Goal: Navigation & Orientation: Understand site structure

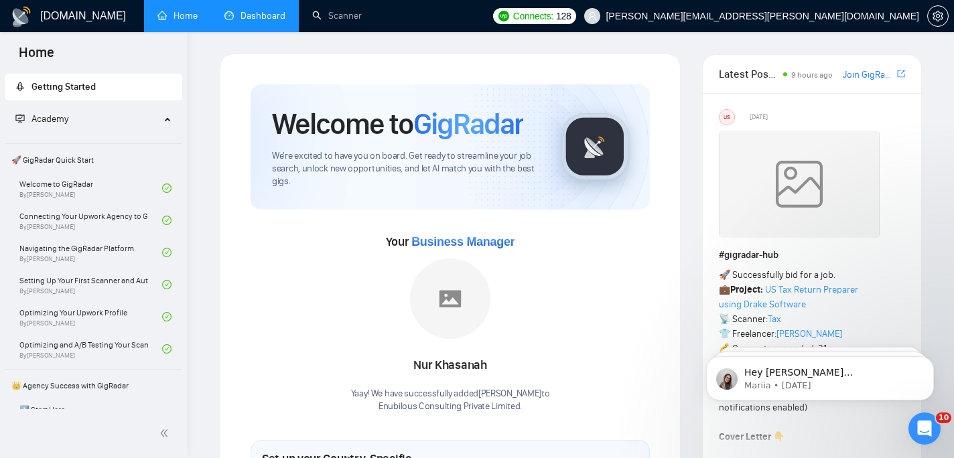
click at [251, 21] on link "Dashboard" at bounding box center [254, 15] width 61 height 11
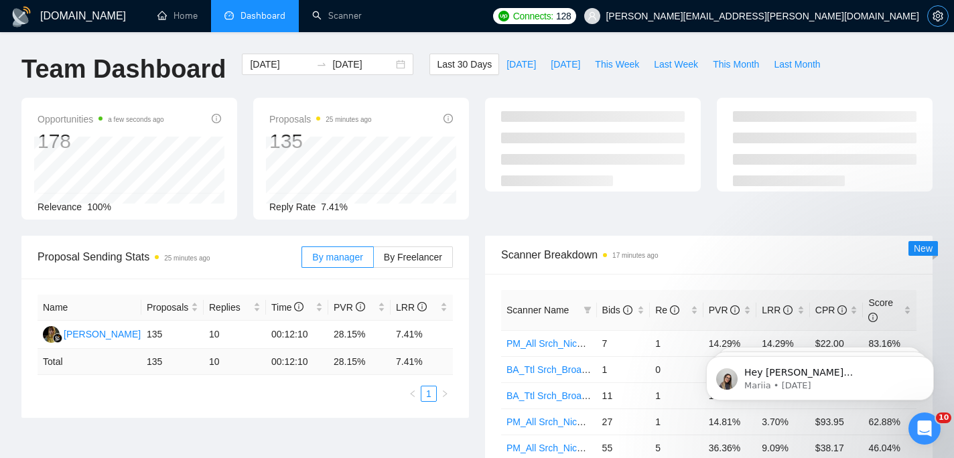
click at [940, 20] on icon "setting" at bounding box center [937, 16] width 11 height 11
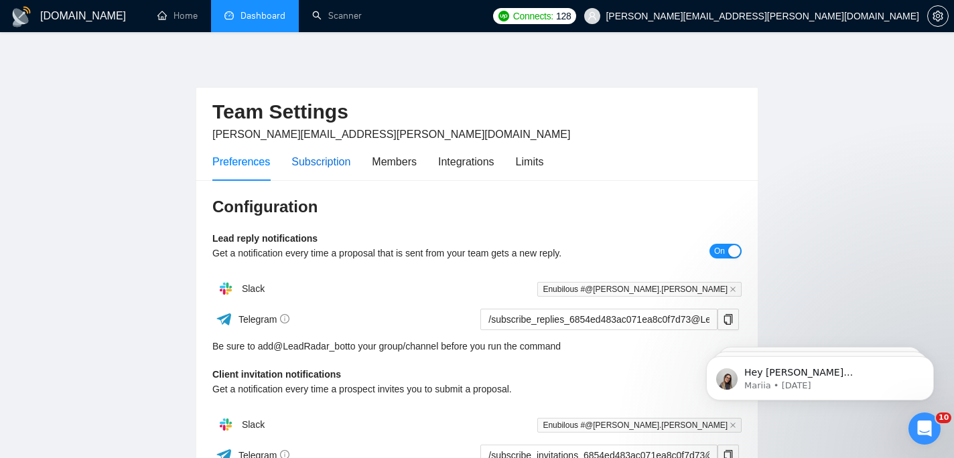
click at [348, 162] on div "Subscription" at bounding box center [320, 161] width 59 height 17
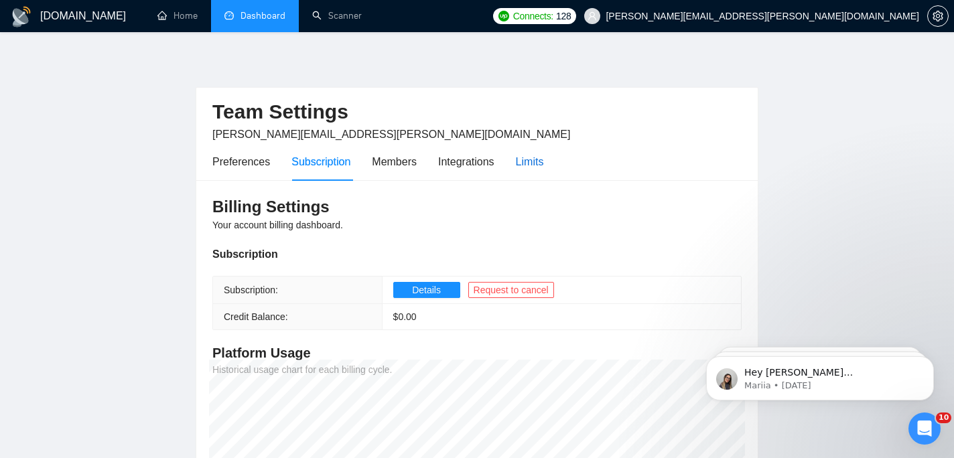
click at [527, 164] on div "Limits" at bounding box center [530, 161] width 28 height 17
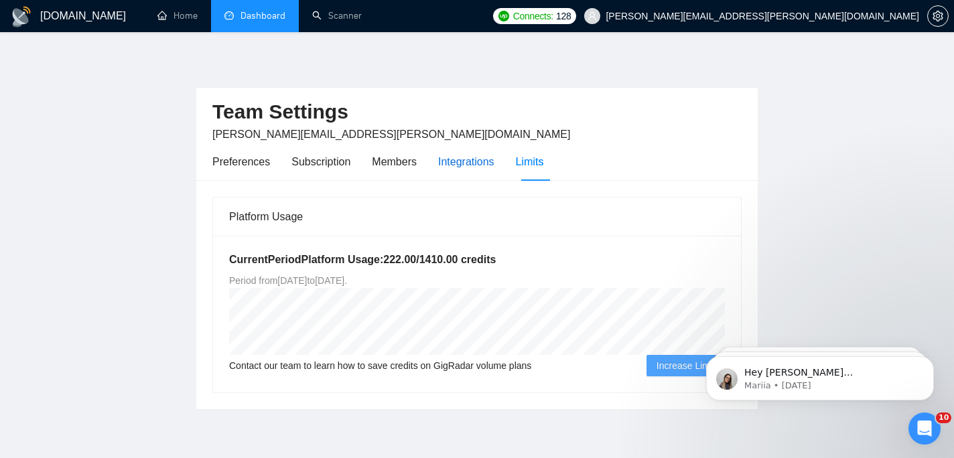
click at [472, 161] on div "Integrations" at bounding box center [466, 161] width 56 height 17
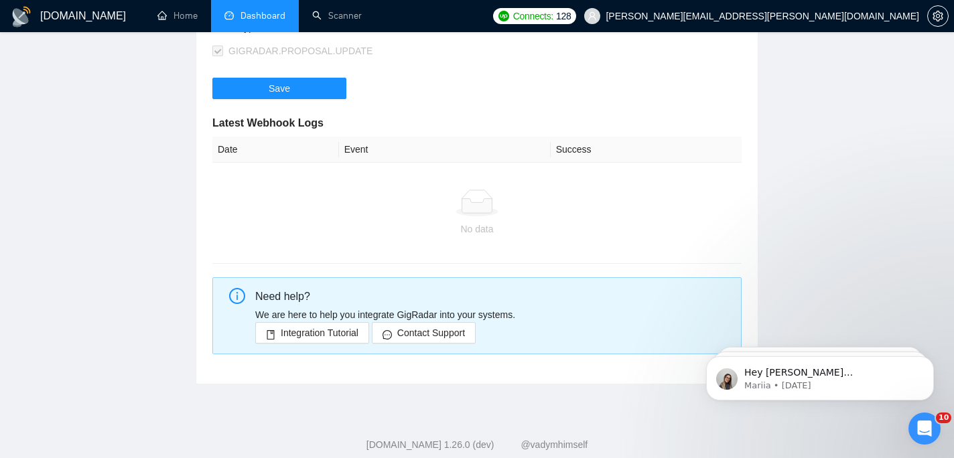
scroll to position [361, 0]
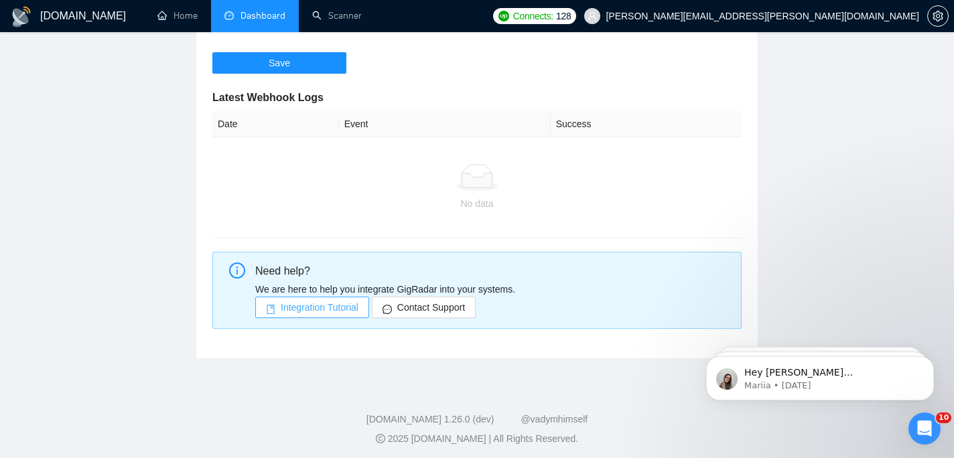
click at [333, 305] on span "Integration Tutorial" at bounding box center [320, 307] width 78 height 15
